Goal: Information Seeking & Learning: Understand process/instructions

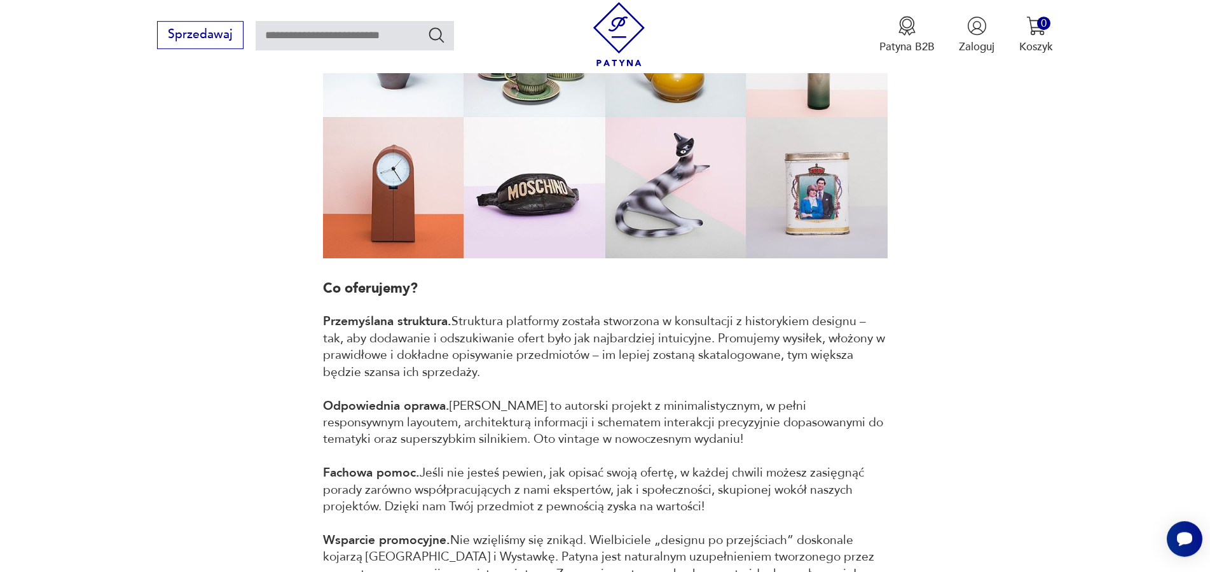
scroll to position [714, 0]
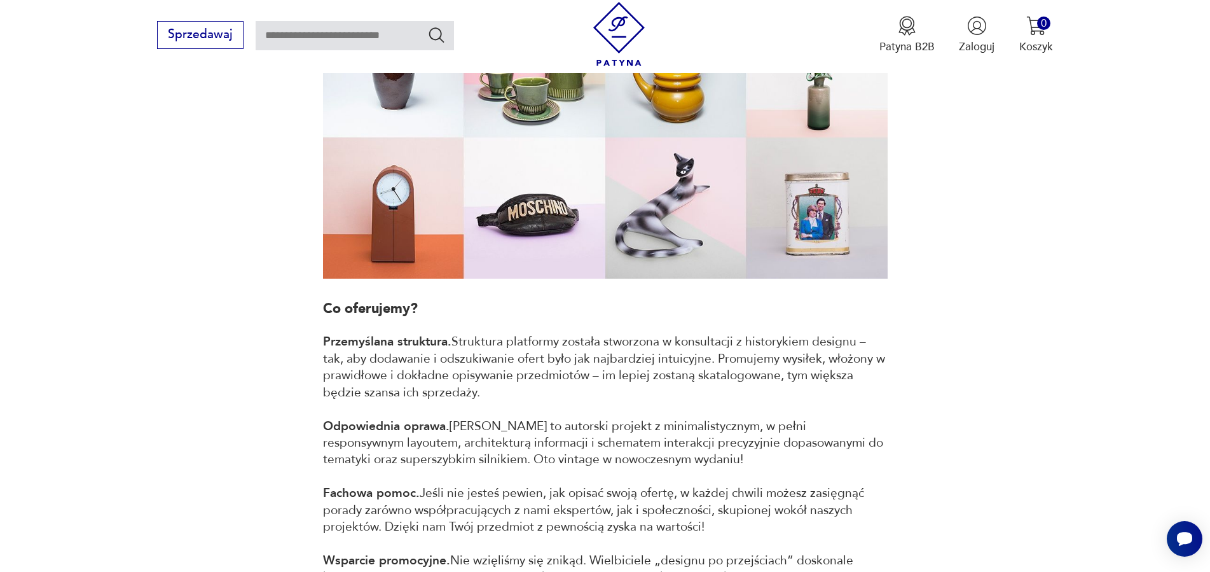
scroll to position [3596, 0]
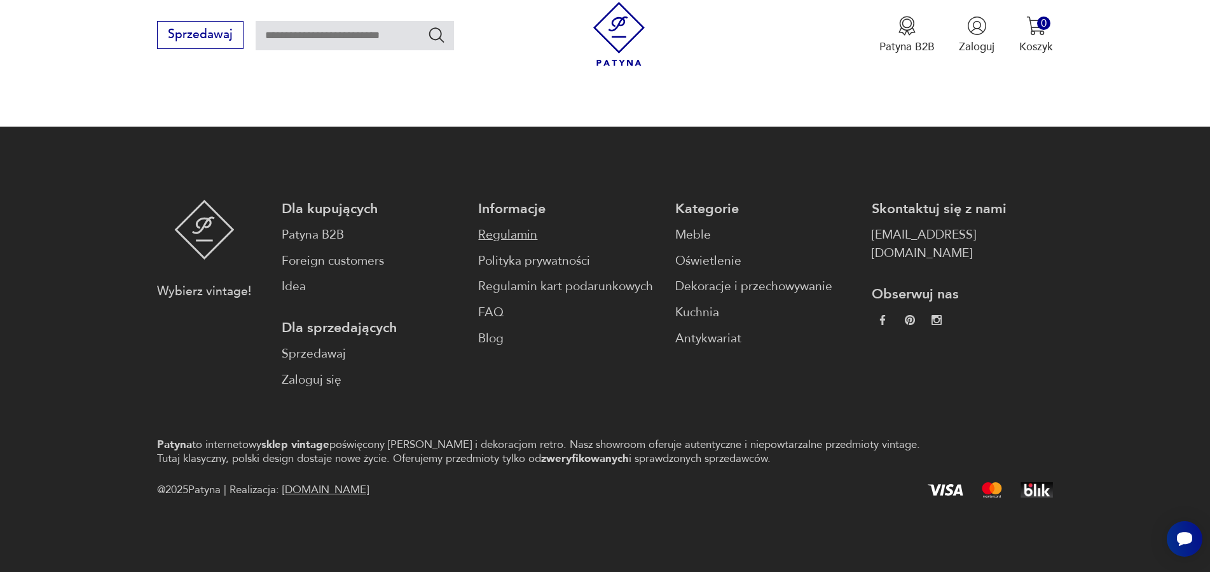
click at [497, 236] on link "Regulamin" at bounding box center [568, 235] width 181 height 18
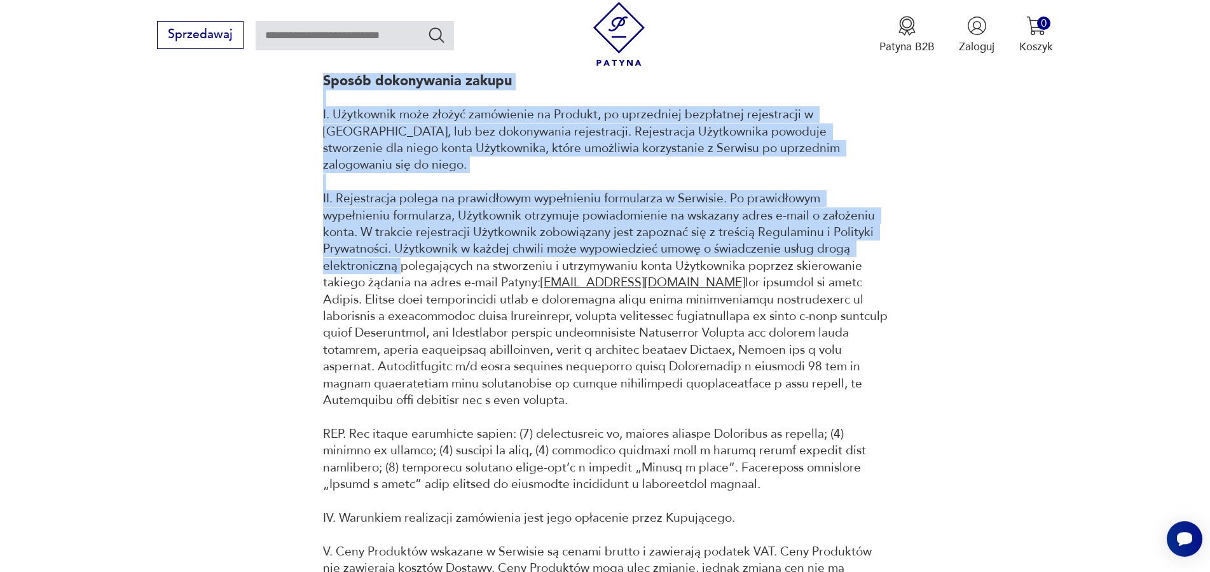
drag, startPoint x: 544, startPoint y: 237, endPoint x: 934, endPoint y: 528, distance: 485.8
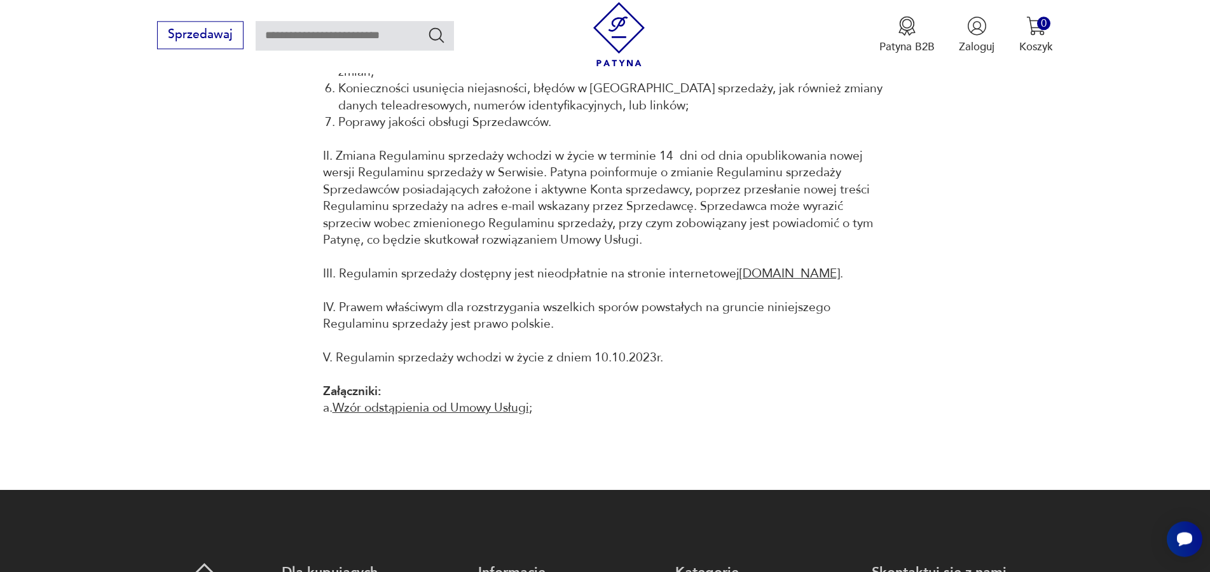
scroll to position [14903, 0]
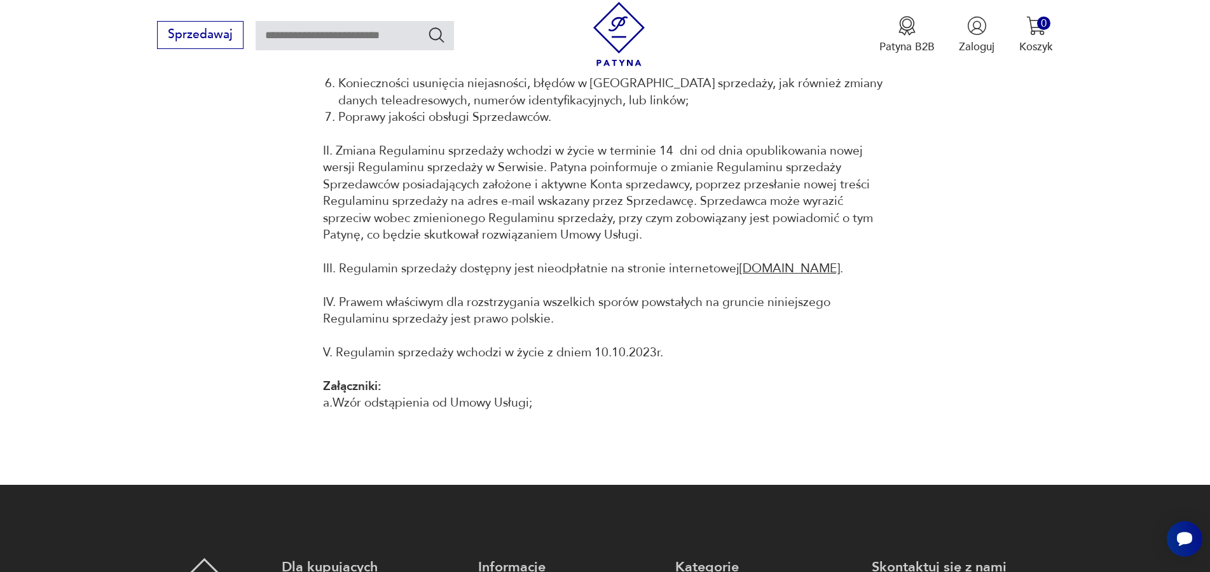
click at [439, 411] on link "Wzór odstąpienia od Umowy Usługi" at bounding box center [431, 402] width 197 height 17
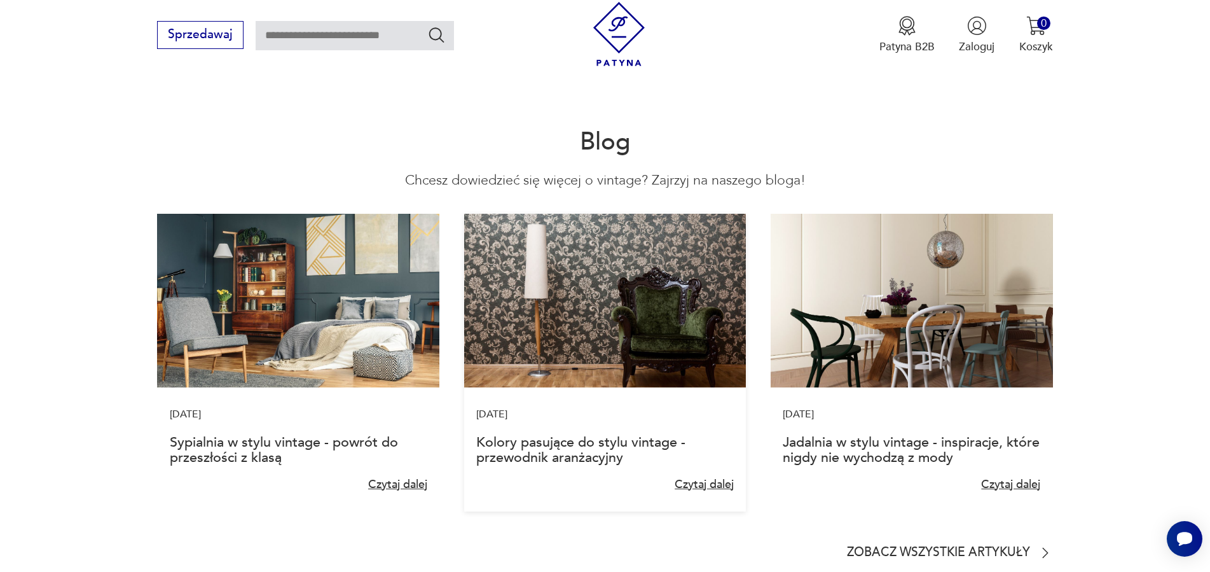
scroll to position [3568, 0]
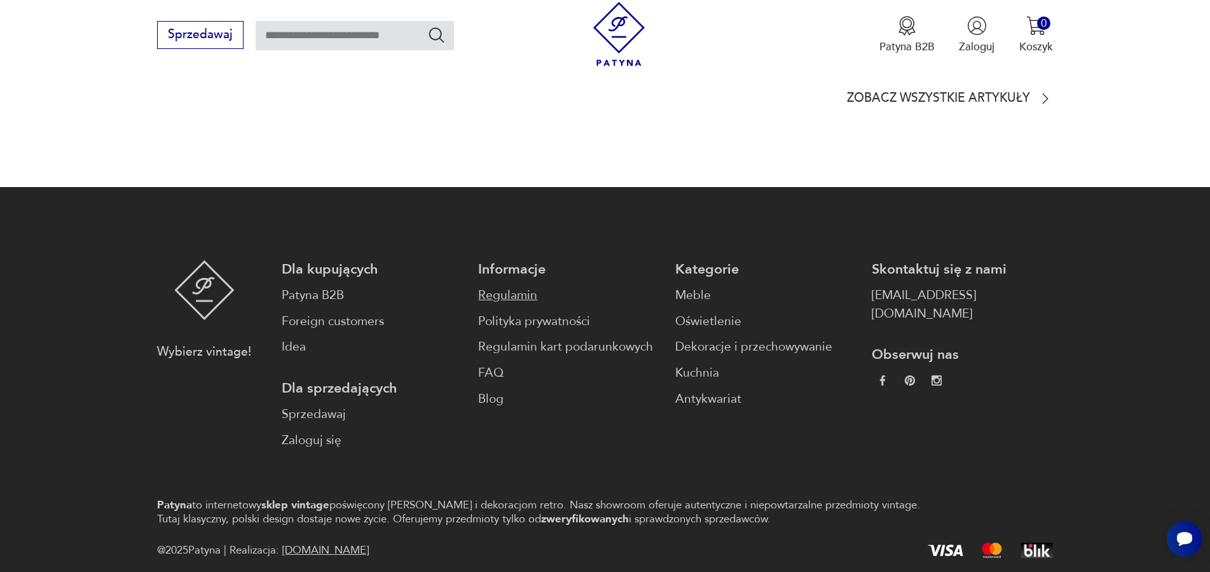
click at [518, 286] on link "Regulamin" at bounding box center [568, 295] width 181 height 18
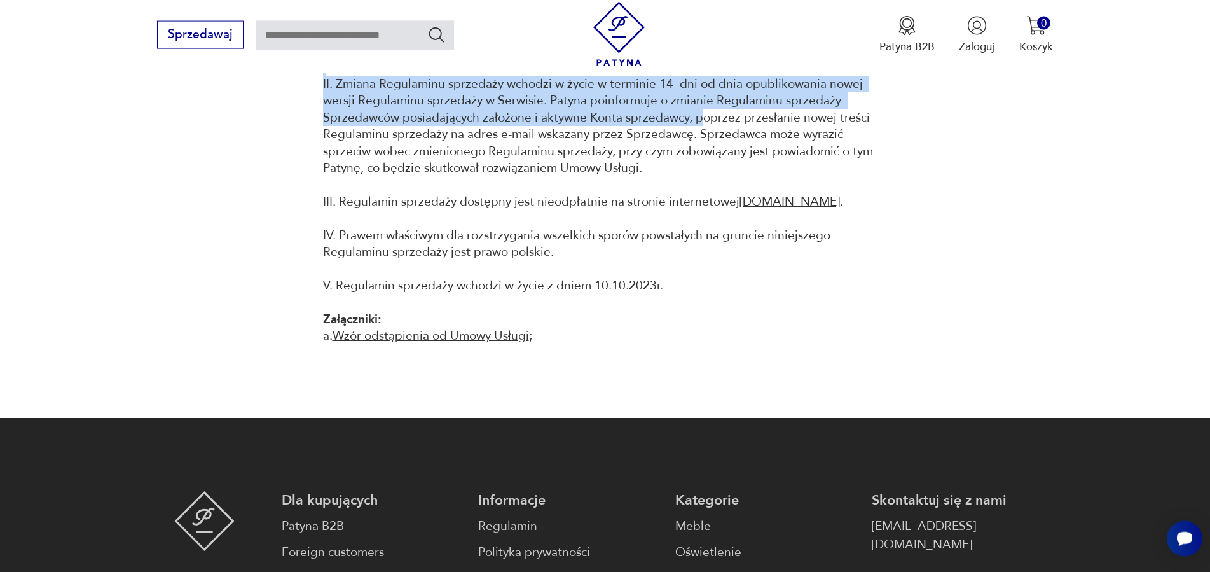
scroll to position [14968, 0]
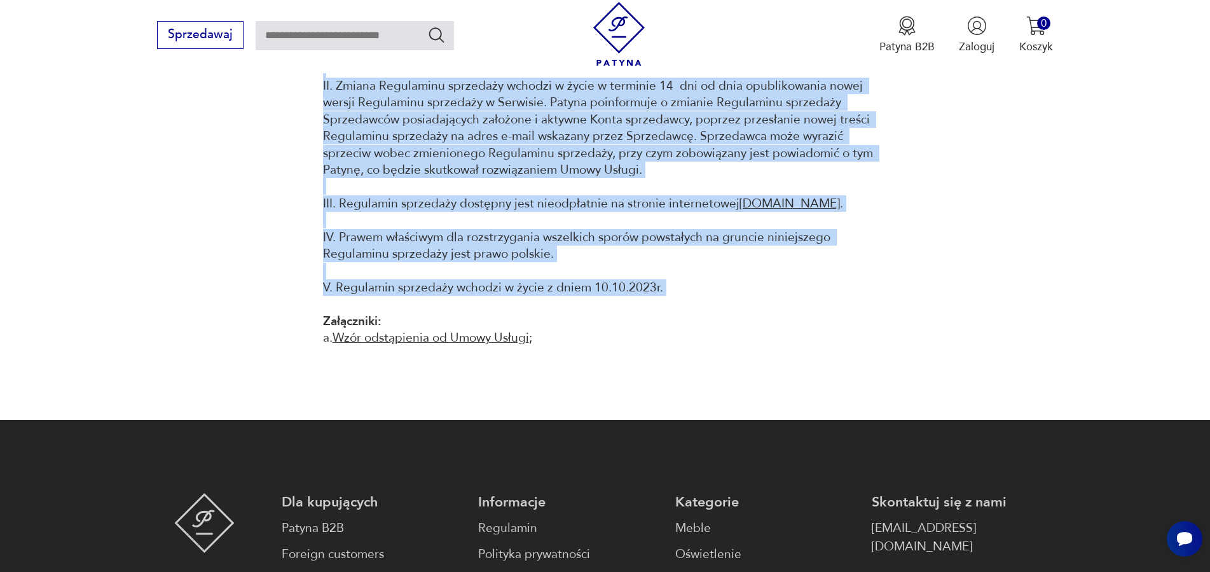
drag, startPoint x: 534, startPoint y: 213, endPoint x: 735, endPoint y: 326, distance: 229.8
copy div "Loremipsu DOLORSITA CONSECTETUR A. Elitseddo eiusmod tempor i utlabor etdolorem…"
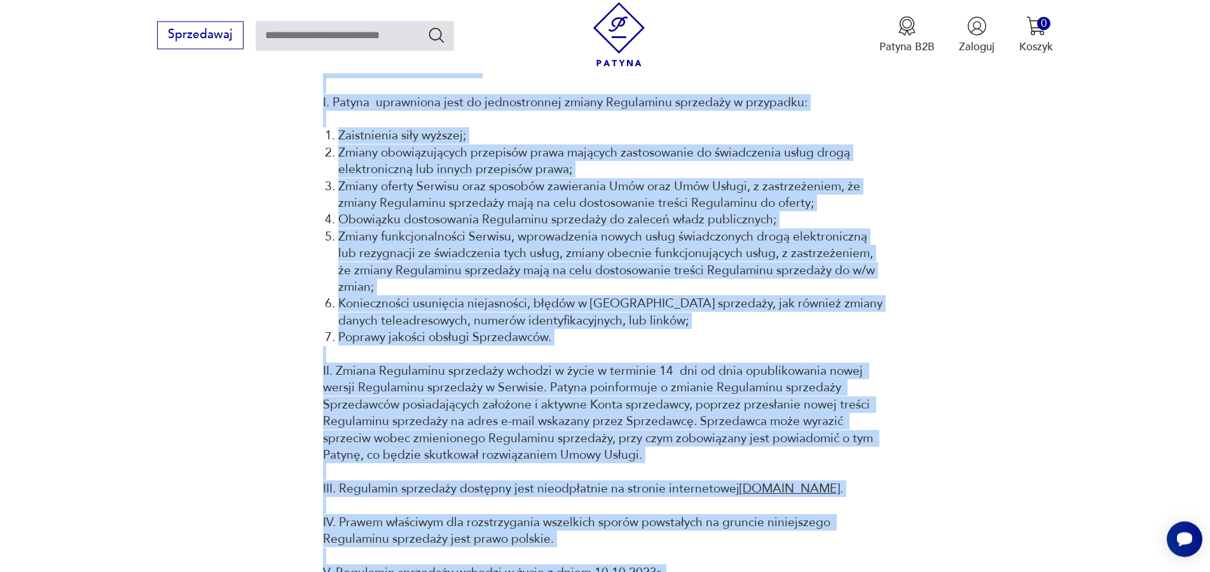
scroll to position [14644, 0]
